Goal: Task Accomplishment & Management: Use online tool/utility

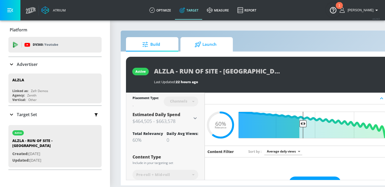
click at [203, 43] on div at bounding box center [199, 45] width 8 height 6
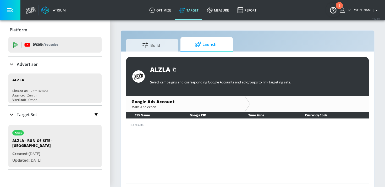
scroll to position [2, 0]
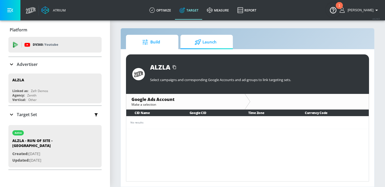
click at [158, 44] on span "Build" at bounding box center [151, 42] width 40 height 13
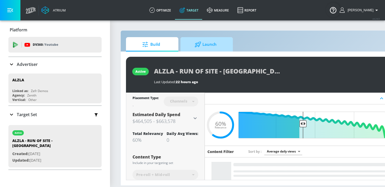
click at [204, 42] on span "Launch" at bounding box center [206, 44] width 40 height 13
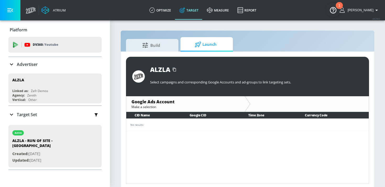
scroll to position [2, 0]
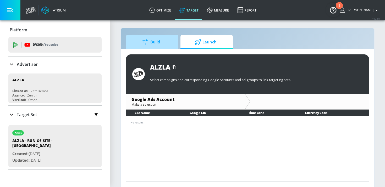
click at [154, 40] on span "Build" at bounding box center [151, 42] width 40 height 13
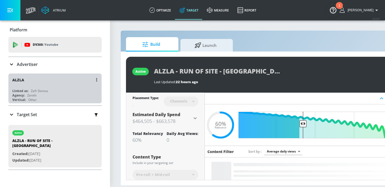
click at [46, 96] on div "Agency: Zenith" at bounding box center [56, 95] width 88 height 4
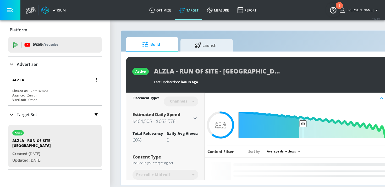
click at [55, 84] on div "ALZLA" at bounding box center [56, 80] width 88 height 13
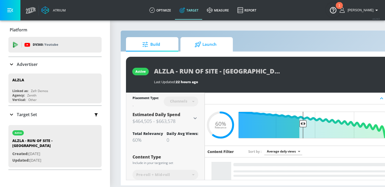
click at [197, 45] on icon at bounding box center [198, 45] width 6 height 6
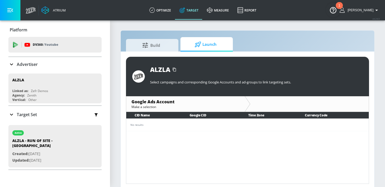
click at [8, 113] on div "Platform DV360: Youtube DV360: Youtube Advertiser Sort By A-Z asc ​ Add Account…" at bounding box center [55, 96] width 110 height 152
click at [13, 114] on icon at bounding box center [11, 115] width 6 height 6
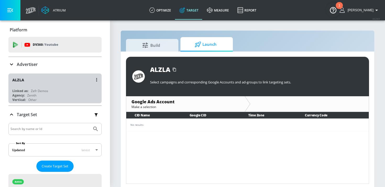
click at [45, 79] on div "ALZLA" at bounding box center [56, 80] width 88 height 13
click at [23, 85] on div "ALZLA" at bounding box center [56, 80] width 88 height 13
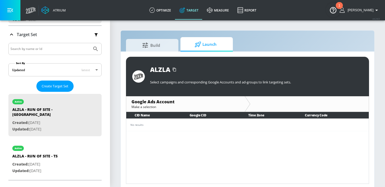
scroll to position [85, 0]
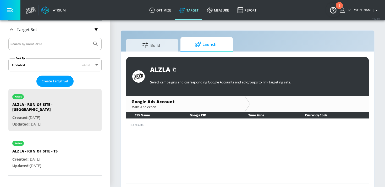
click at [39, 156] on p "Created: Sep. 19, 2024" at bounding box center [34, 159] width 45 height 7
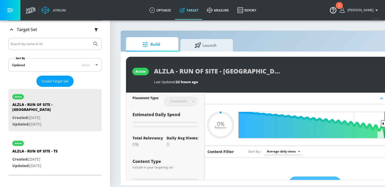
type input "0.05"
click at [203, 47] on span "Launch" at bounding box center [206, 44] width 40 height 13
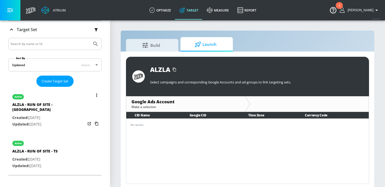
click at [55, 121] on p "Updated: Sep. 03, 2025" at bounding box center [48, 124] width 73 height 7
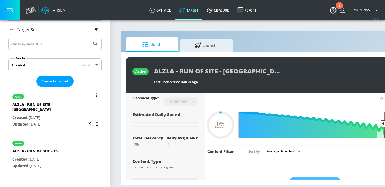
type input "0.05"
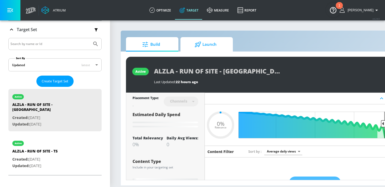
click at [200, 42] on icon at bounding box center [198, 45] width 7 height 6
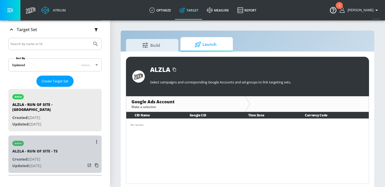
click at [47, 143] on div "active" at bounding box center [34, 142] width 45 height 13
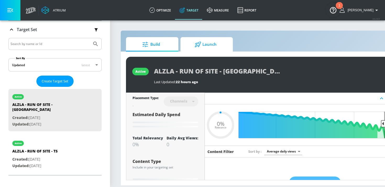
click at [194, 48] on span "Launch" at bounding box center [206, 44] width 40 height 13
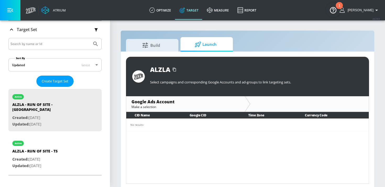
scroll to position [2, 0]
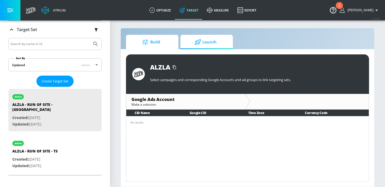
click at [166, 44] on span "Build" at bounding box center [151, 42] width 40 height 13
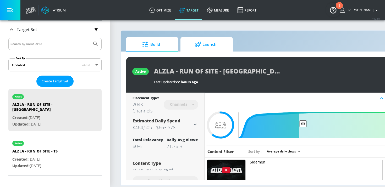
click at [205, 48] on span "Launch" at bounding box center [206, 44] width 40 height 13
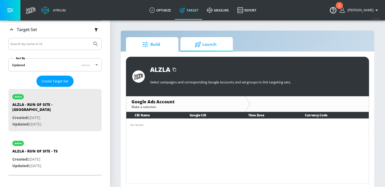
click at [166, 47] on span "Build" at bounding box center [151, 44] width 40 height 13
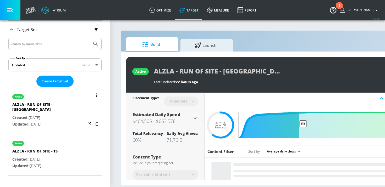
click at [50, 107] on div "ALZLA - RUN OF SITE - [GEOGRAPHIC_DATA]" at bounding box center [48, 108] width 73 height 13
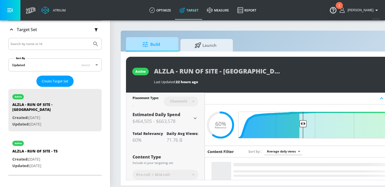
click at [153, 43] on span "Build" at bounding box center [151, 44] width 40 height 13
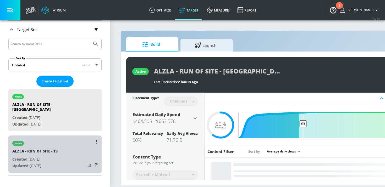
click at [51, 149] on div "ALZLA - RUN OF SITE - TS" at bounding box center [34, 153] width 45 height 8
type input "ALZLA - RUN OF SITE - TS"
type input "videos"
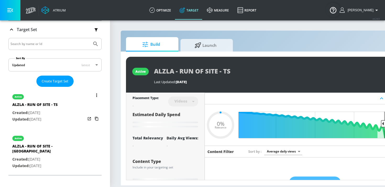
click at [69, 100] on div "active ALZLA - RUN OF SITE - TS Created: Sep. 19, 2024 Updated: Sep. 19, 2024" at bounding box center [54, 107] width 93 height 37
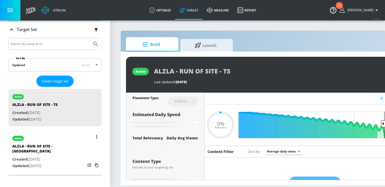
type input "0.6"
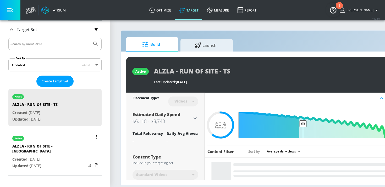
click at [62, 140] on div "active ALZLA - RUN OF SITE - CT Created: Sep. 03, 2025 Updated: Sep. 03, 2025" at bounding box center [54, 152] width 93 height 42
type input "ALZLA - RUN OF SITE - [GEOGRAPHIC_DATA]"
type input "channels"
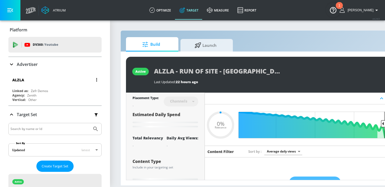
click at [60, 81] on div "ALZLA" at bounding box center [56, 80] width 88 height 13
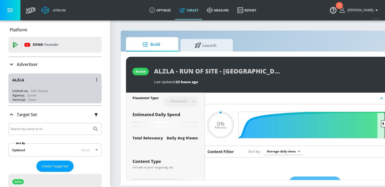
click at [65, 84] on div "ALZLA" at bounding box center [56, 80] width 88 height 13
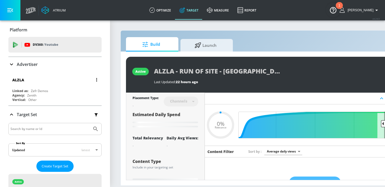
click at [95, 80] on button "button" at bounding box center [96, 79] width 7 height 7
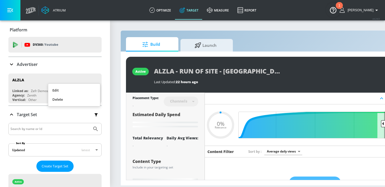
click at [22, 81] on div at bounding box center [192, 93] width 385 height 187
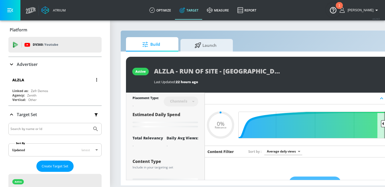
click at [19, 79] on div "ALZLA" at bounding box center [18, 80] width 12 height 5
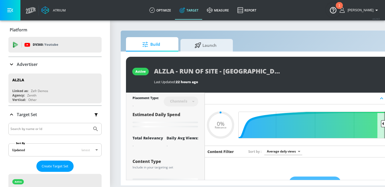
click at [10, 64] on icon at bounding box center [11, 65] width 3 height 2
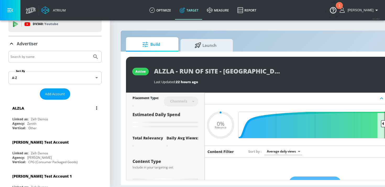
type input "0.6"
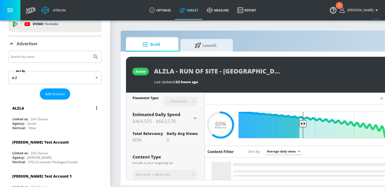
scroll to position [12, 0]
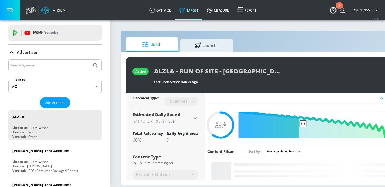
click at [39, 65] on input "Search by name" at bounding box center [49, 65] width 79 height 7
type input "ALZA"
click at [90, 60] on button "Submit Search" at bounding box center [96, 66] width 12 height 12
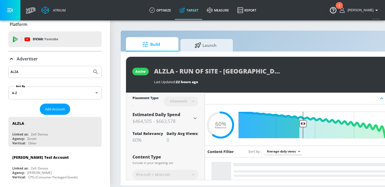
scroll to position [0, 0]
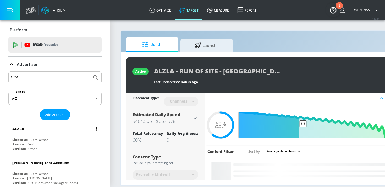
click at [42, 136] on div "ALZLA Linked as: Zefr Demos Agency: Zenith Vertical: Other" at bounding box center [54, 138] width 93 height 30
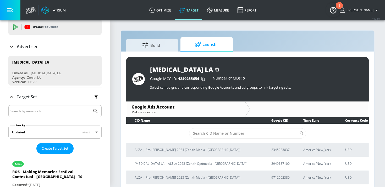
scroll to position [21, 0]
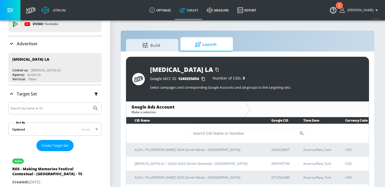
click at [41, 107] on input "Search by name or Id" at bounding box center [49, 108] width 79 height 7
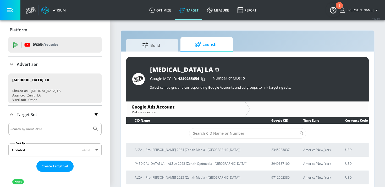
scroll to position [3, 0]
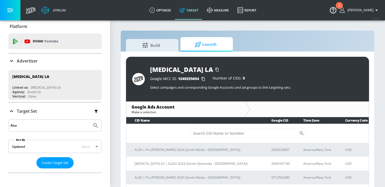
type input "Alza"
click at [90, 120] on button "Submit Search" at bounding box center [96, 126] width 12 height 12
click at [35, 118] on div "Target Set" at bounding box center [54, 111] width 93 height 17
click at [34, 123] on input "Alza" at bounding box center [49, 125] width 79 height 7
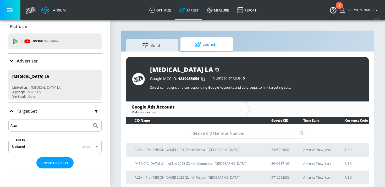
click at [34, 123] on input "Alza" at bounding box center [49, 125] width 79 height 7
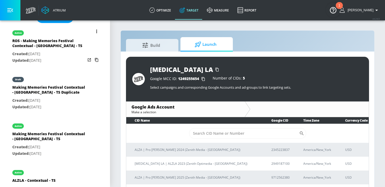
scroll to position [169, 0]
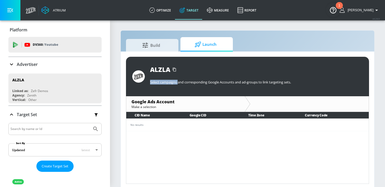
drag, startPoint x: 180, startPoint y: 83, endPoint x: 283, endPoint y: 76, distance: 103.2
click at [283, 76] on div "Select campaigns and corresponding Google Accounts and ad-groups to link target…" at bounding box center [256, 81] width 213 height 14
click at [275, 80] on p "Select campaigns and corresponding Google Accounts and ad-groups to link target…" at bounding box center [256, 82] width 213 height 5
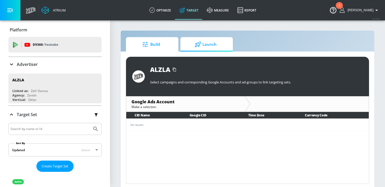
click at [162, 45] on span "Build" at bounding box center [151, 44] width 40 height 13
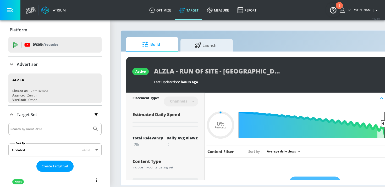
type input "0.6"
